Goal: Contribute content

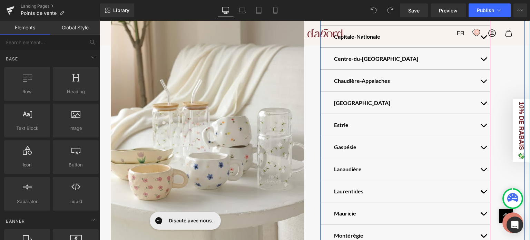
scroll to position [222, 0]
click at [481, 192] on button "button" at bounding box center [483, 191] width 14 height 22
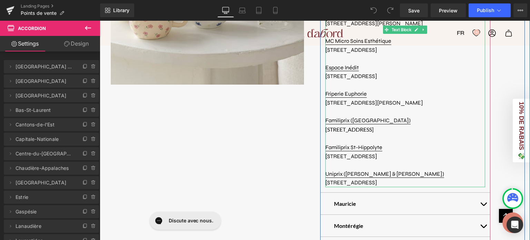
scroll to position [539, 0]
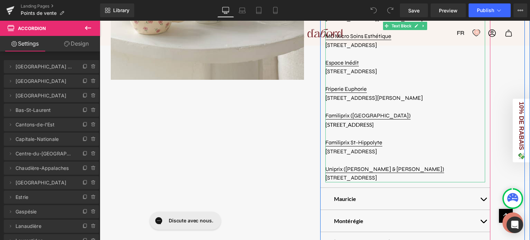
click at [339, 163] on p at bounding box center [405, 160] width 160 height 9
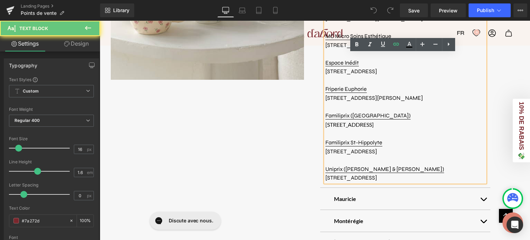
click at [339, 163] on p at bounding box center [405, 160] width 160 height 9
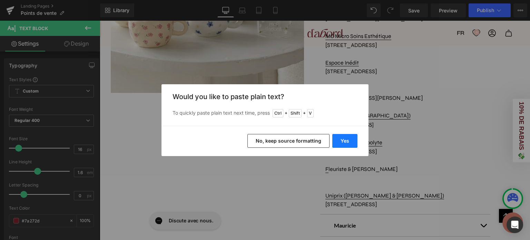
click at [346, 142] on button "Yes" at bounding box center [344, 141] width 25 height 14
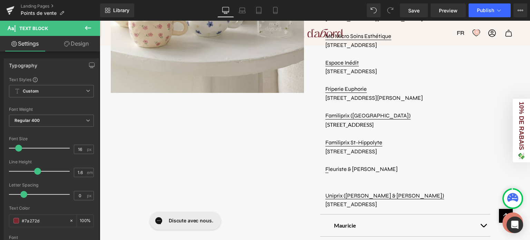
scroll to position [543, 0]
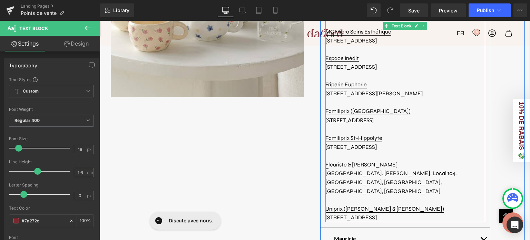
click at [339, 176] on span "[GEOGRAPHIC_DATA]. [PERSON_NAME]. Local 104, [GEOGRAPHIC_DATA], [GEOGRAPHIC_DAT…" at bounding box center [390, 182] width 131 height 24
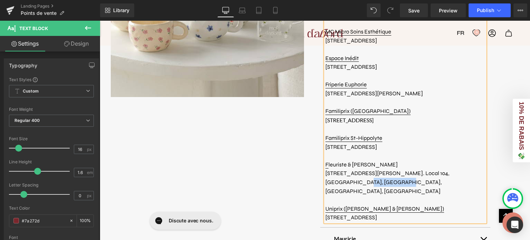
drag, startPoint x: 429, startPoint y: 183, endPoint x: 448, endPoint y: 175, distance: 20.9
click at [448, 175] on p "[STREET_ADDRESS][PERSON_NAME]. Local 104, [GEOGRAPHIC_DATA], [GEOGRAPHIC_DATA],…" at bounding box center [405, 182] width 160 height 27
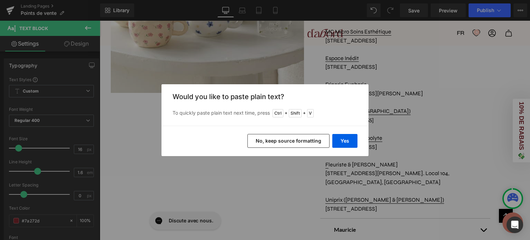
click at [481, 190] on div "Back to Library Insert Would you like to paste plain text? To quickly paste pla…" at bounding box center [265, 120] width 530 height 240
click at [354, 140] on button "Yes" at bounding box center [344, 141] width 25 height 14
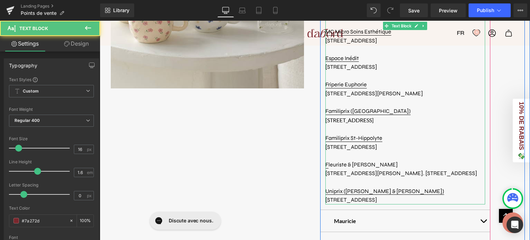
click at [389, 168] on p "F leuriste & [PERSON_NAME]" at bounding box center [405, 164] width 160 height 9
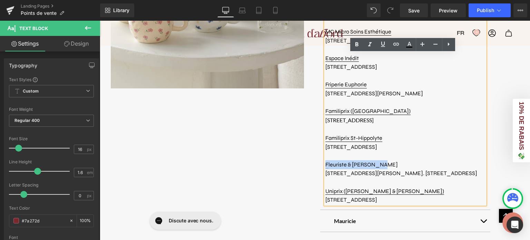
drag, startPoint x: 389, startPoint y: 168, endPoint x: 322, endPoint y: 167, distance: 66.6
click at [325, 167] on p "F leuriste & [PERSON_NAME]" at bounding box center [405, 164] width 160 height 9
click at [399, 41] on icon at bounding box center [396, 44] width 8 height 8
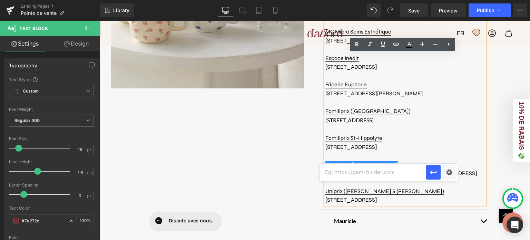
click at [358, 173] on input "text" at bounding box center [373, 171] width 106 height 17
paste input "[URL][DOMAIN_NAME]"
type input "[URL][DOMAIN_NAME]"
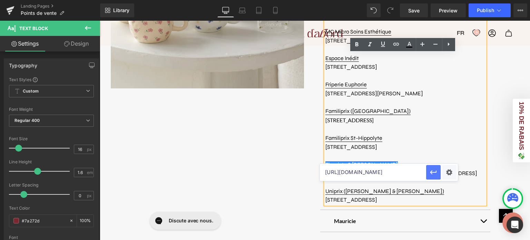
click at [436, 173] on icon "button" at bounding box center [433, 172] width 8 height 8
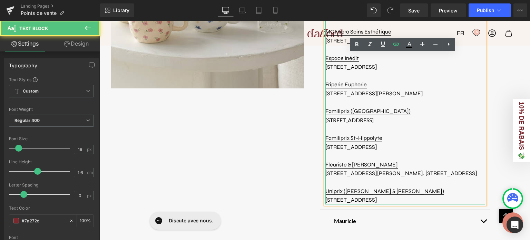
click at [410, 165] on p "F leuriste & [PERSON_NAME]" at bounding box center [405, 164] width 160 height 9
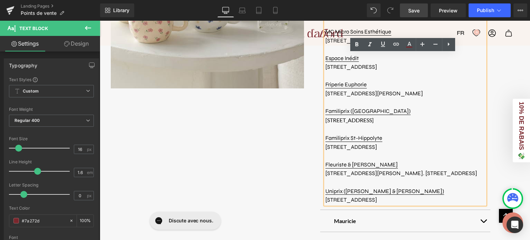
click at [417, 12] on span "Save" at bounding box center [413, 10] width 11 height 7
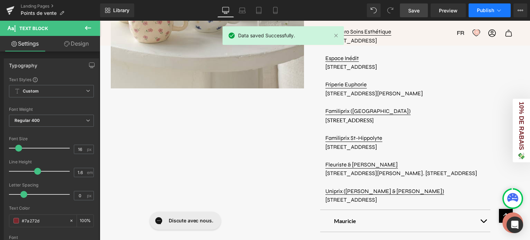
click at [491, 14] on button "Publish" at bounding box center [489, 10] width 42 height 14
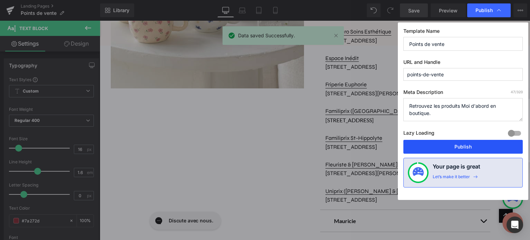
click at [459, 141] on button "Publish" at bounding box center [462, 147] width 119 height 14
